Goal: Information Seeking & Learning: Learn about a topic

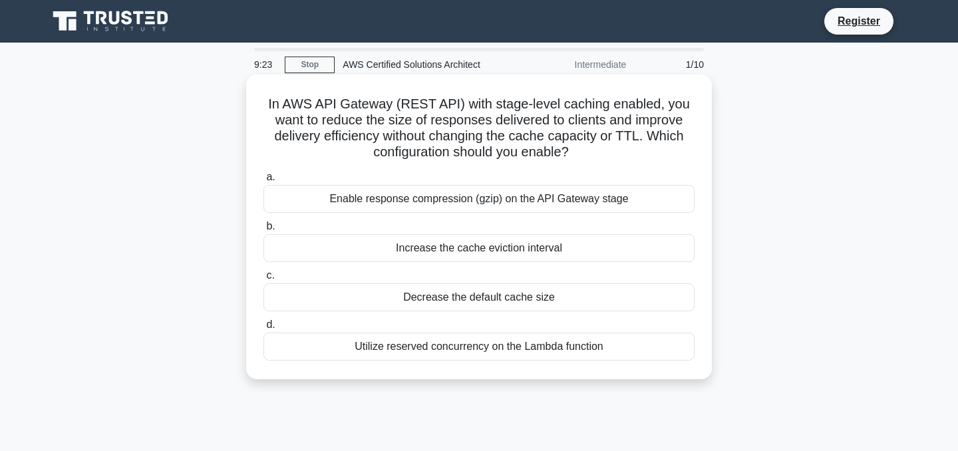
click at [370, 196] on div "Enable response compression (gzip) on the API Gateway stage" at bounding box center [478, 199] width 431 height 28
click at [263, 182] on input "a. Enable response compression (gzip) on the API Gateway stage" at bounding box center [263, 177] width 0 height 9
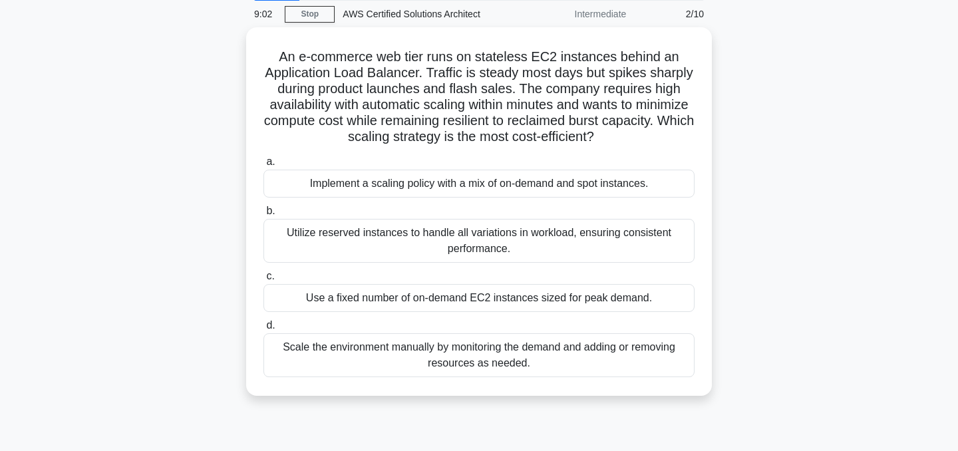
scroll to position [52, 0]
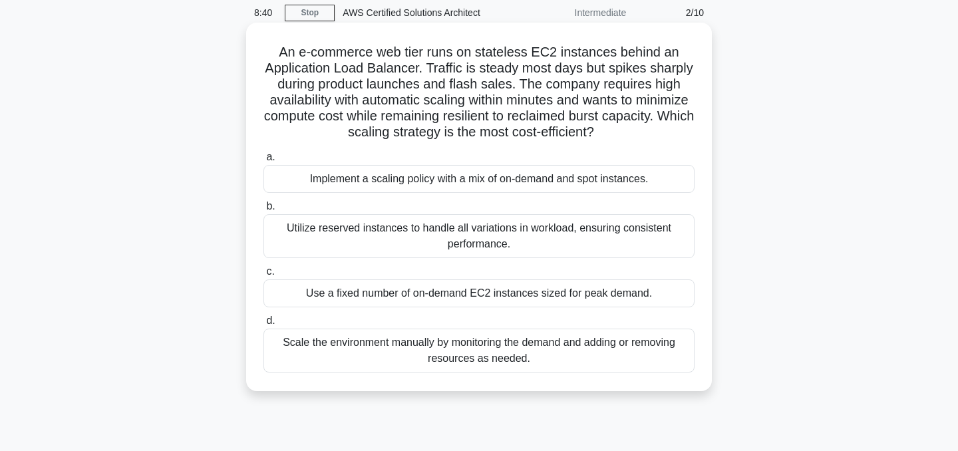
click at [377, 178] on div "Implement a scaling policy with a mix of on-demand and spot instances." at bounding box center [478, 179] width 431 height 28
click at [263, 162] on input "a. Implement a scaling policy with a mix of on-demand and spot instances." at bounding box center [263, 157] width 0 height 9
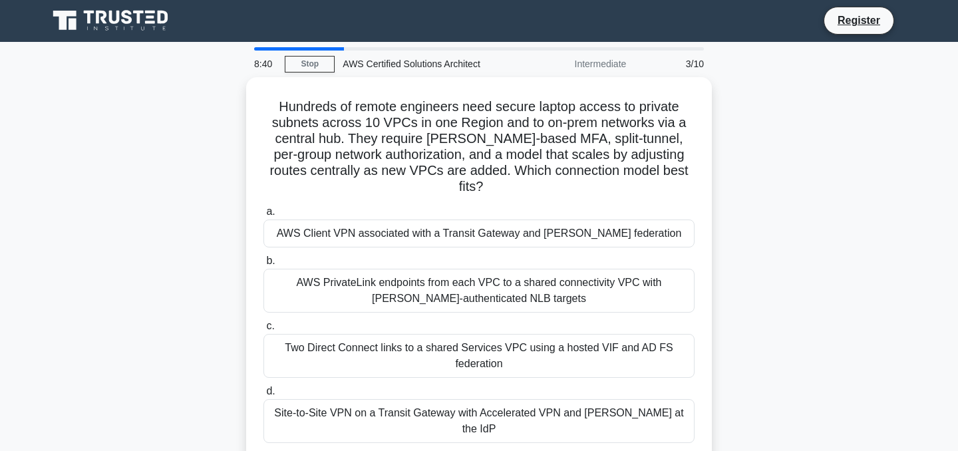
scroll to position [0, 0]
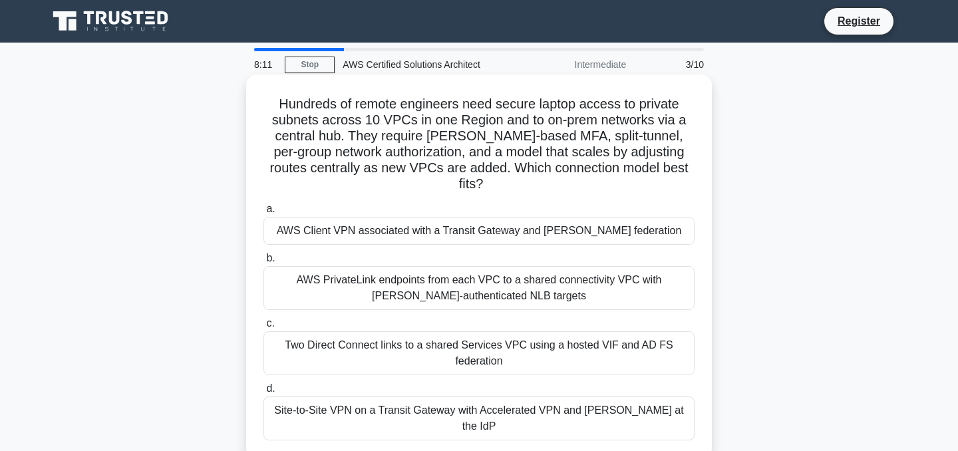
click at [374, 273] on div "AWS PrivateLink endpoints from each VPC to a shared connectivity VPC with [PERS…" at bounding box center [478, 288] width 431 height 44
click at [263, 263] on input "b. AWS PrivateLink endpoints from each VPC to a shared connectivity VPC with [P…" at bounding box center [263, 258] width 0 height 9
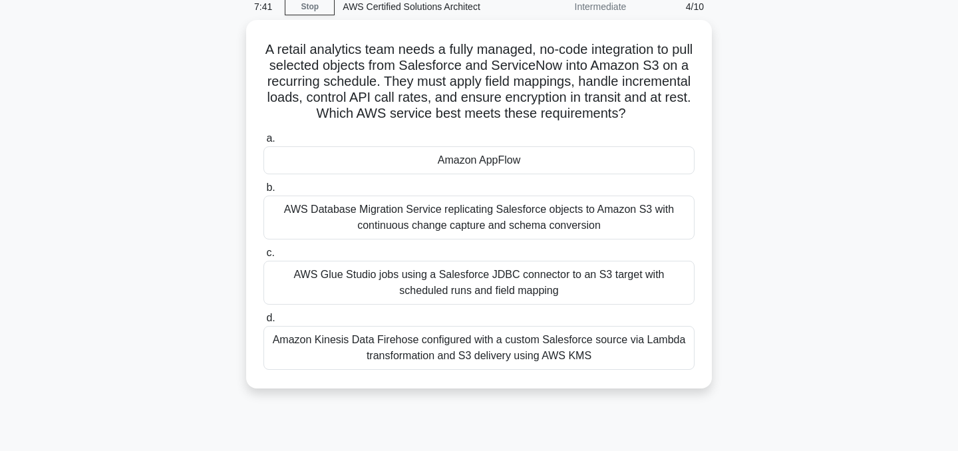
scroll to position [59, 0]
click at [374, 273] on div "AWS Glue Studio jobs using a Salesforce JDBC connector to an S3 target with sch…" at bounding box center [478, 281] width 431 height 44
click at [263, 256] on input "c. AWS Glue Studio jobs using a Salesforce JDBC connector to an S3 target with …" at bounding box center [263, 251] width 0 height 9
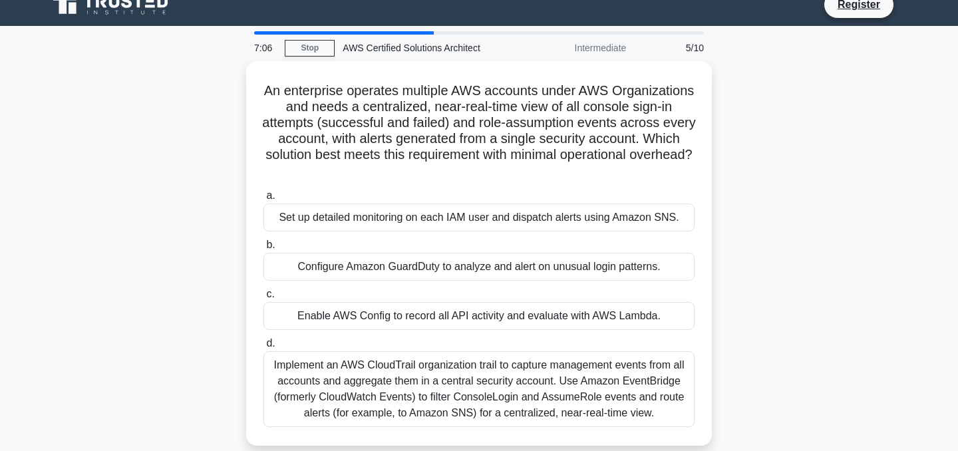
scroll to position [18, 0]
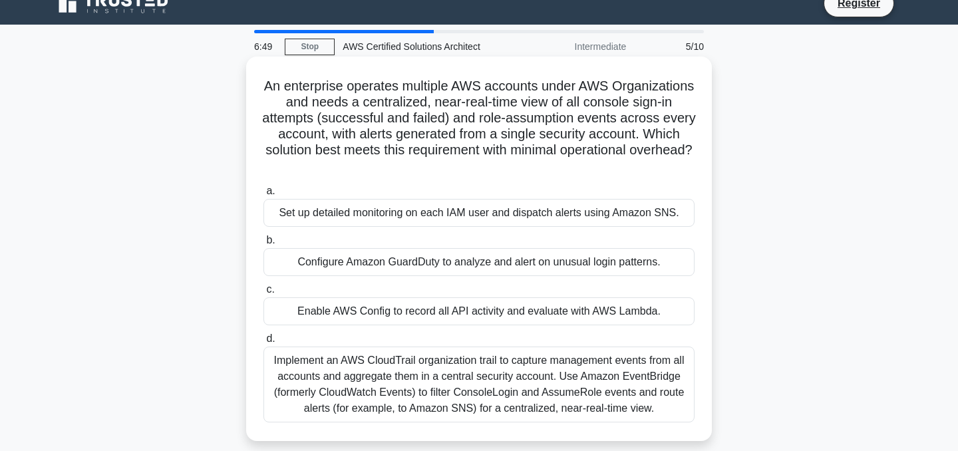
click at [389, 372] on div "Implement an AWS CloudTrail organization trail to capture management events fro…" at bounding box center [478, 384] width 431 height 76
click at [263, 343] on input "d. Implement an AWS CloudTrail organization trail to capture management events …" at bounding box center [263, 338] width 0 height 9
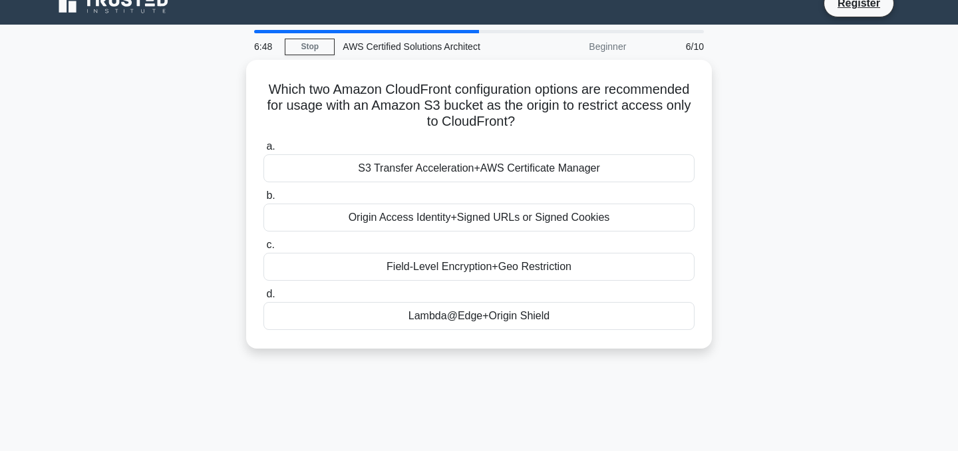
scroll to position [0, 0]
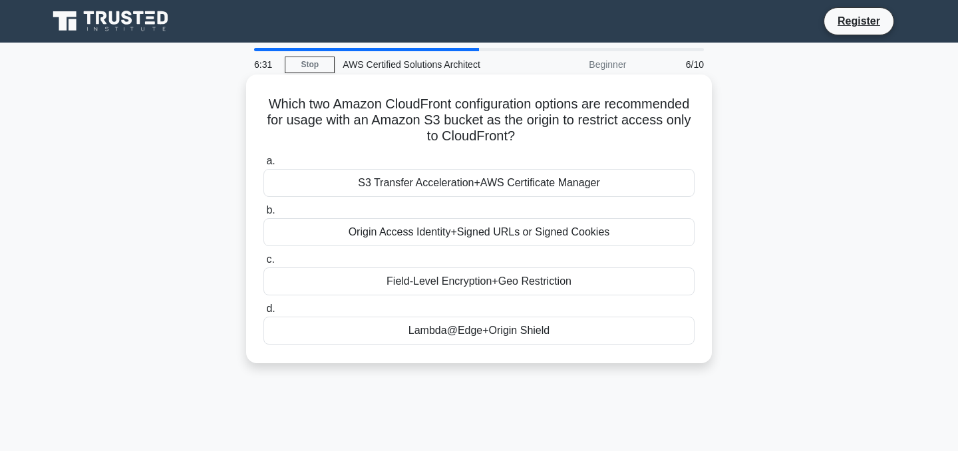
click at [386, 183] on div "S3 Transfer Acceleration+AWS Certificate Manager" at bounding box center [478, 183] width 431 height 28
click at [263, 166] on input "a. S3 Transfer Acceleration+AWS Certificate Manager" at bounding box center [263, 161] width 0 height 9
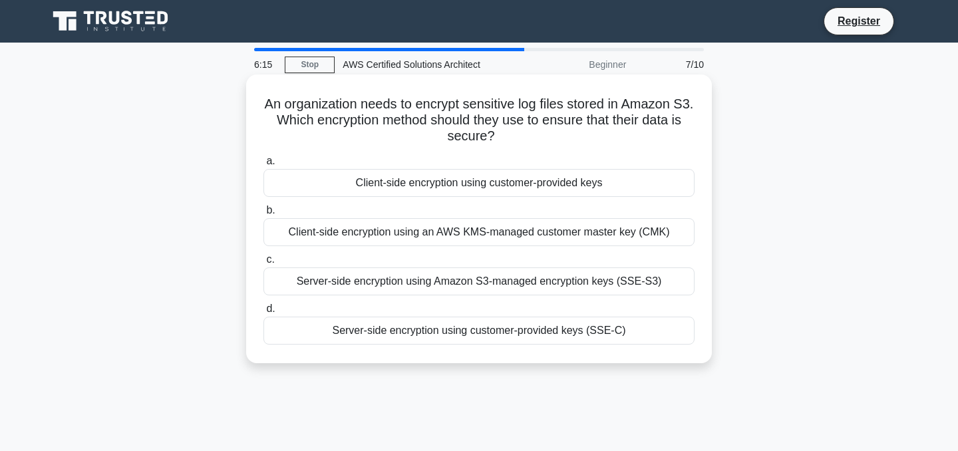
click at [377, 277] on div "Server-side encryption using Amazon S3-managed encryption keys (SSE-S3)" at bounding box center [478, 281] width 431 height 28
click at [263, 264] on input "c. Server-side encryption using Amazon S3-managed encryption keys (SSE-S3)" at bounding box center [263, 259] width 0 height 9
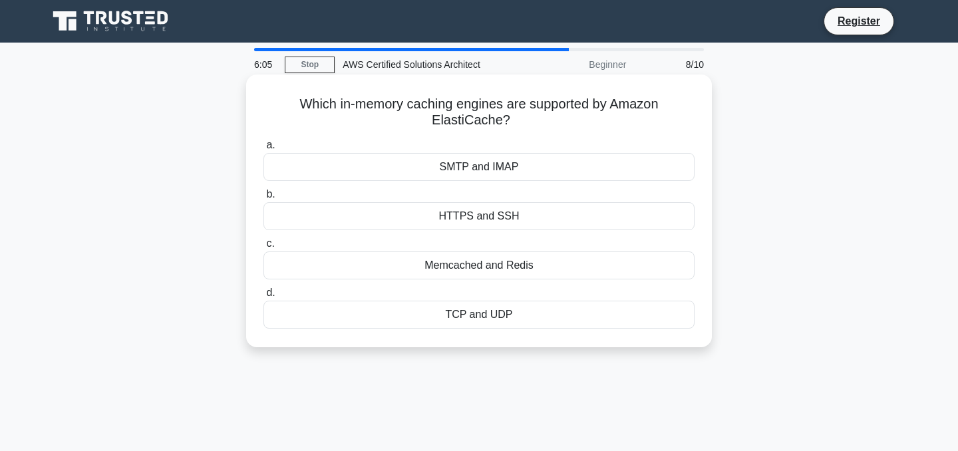
click at [390, 268] on div "Memcached and Redis" at bounding box center [478, 265] width 431 height 28
click at [263, 248] on input "c. Memcached and Redis" at bounding box center [263, 243] width 0 height 9
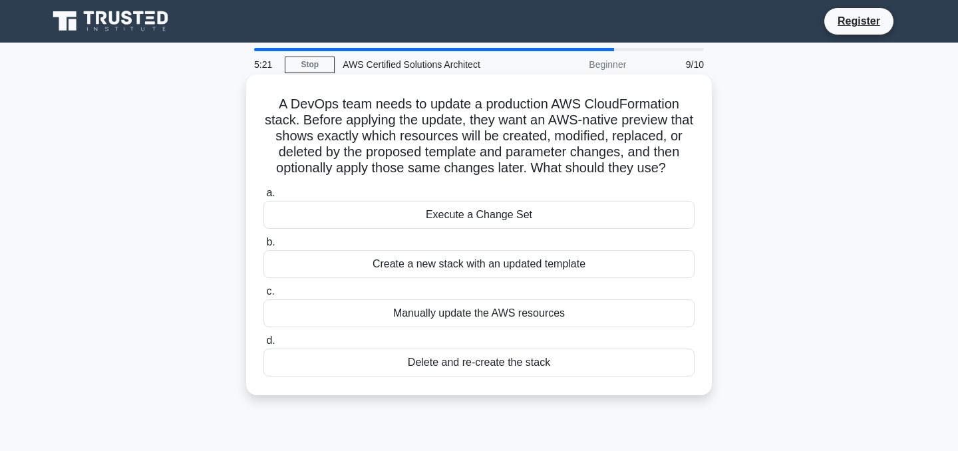
click at [427, 221] on div "Execute a Change Set" at bounding box center [478, 215] width 431 height 28
click at [263, 198] on input "a. Execute a Change Set" at bounding box center [263, 193] width 0 height 9
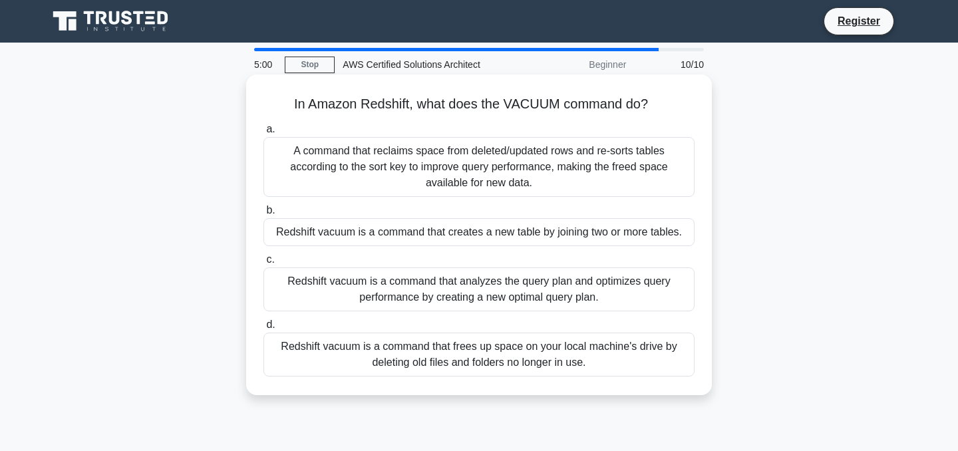
click at [446, 166] on div "A command that reclaims space from deleted/updated rows and re-sorts tables acc…" at bounding box center [478, 167] width 431 height 60
click at [263, 134] on input "a. A command that reclaims space from deleted/updated rows and re-sorts tables …" at bounding box center [263, 129] width 0 height 9
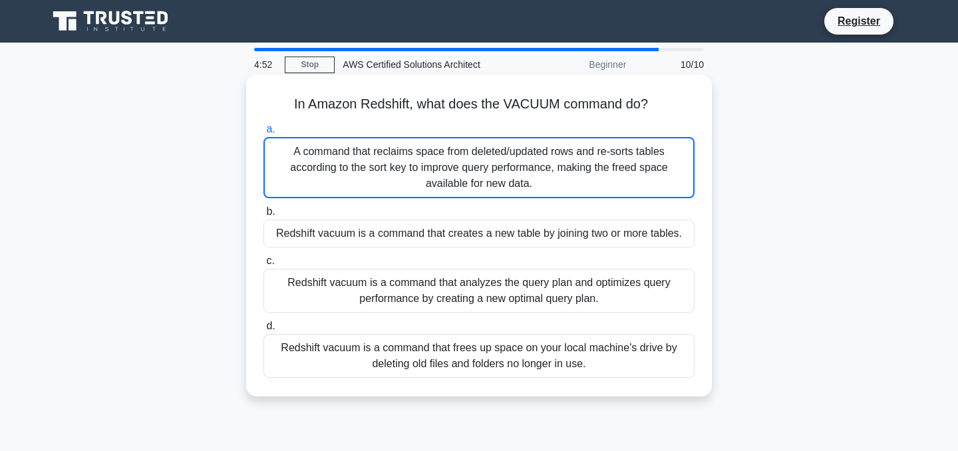
drag, startPoint x: 587, startPoint y: 378, endPoint x: 290, endPoint y: 105, distance: 403.3
click at [290, 105] on div "In Amazon Redshift, what does the VACUUM command do? .spinner_0XTQ{transform-or…" at bounding box center [478, 235] width 455 height 311
copy div "In Amazon Redshift, what does the VACUUM command do? .spinner_0XTQ{transform-or…"
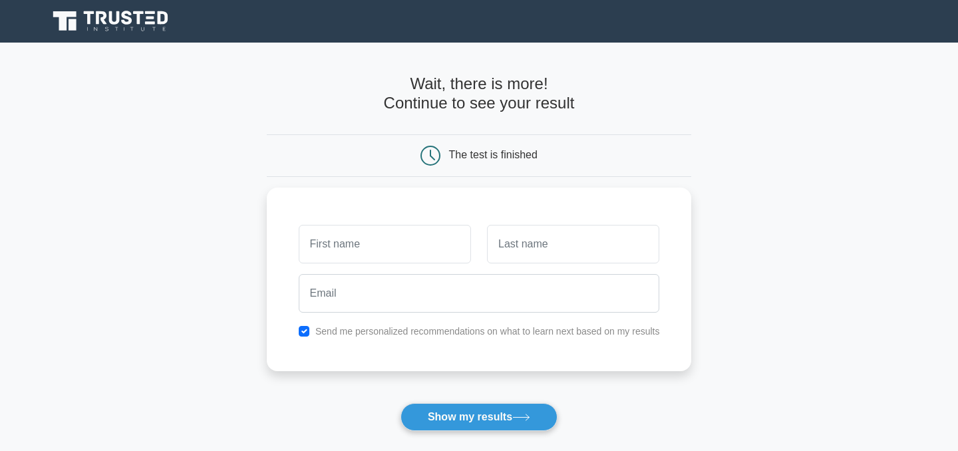
scroll to position [218, 0]
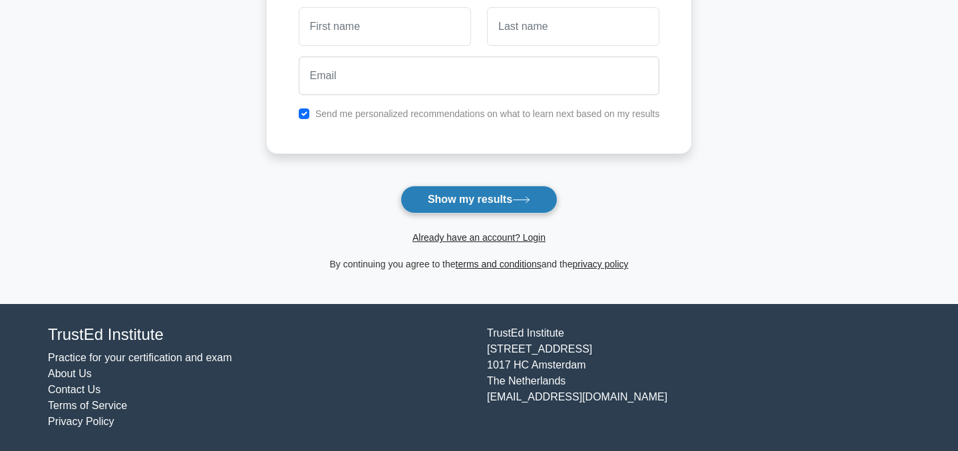
click at [465, 198] on button "Show my results" at bounding box center [478, 200] width 157 height 28
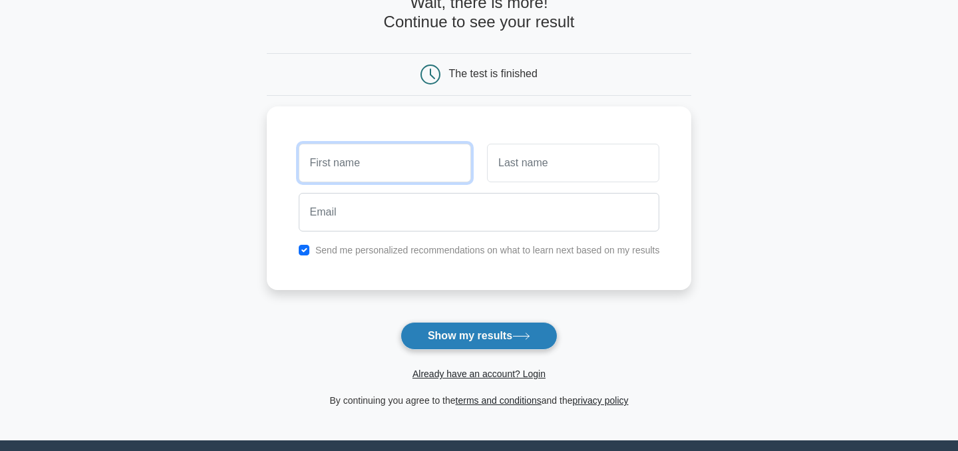
scroll to position [0, 0]
